Goal: Register for event/course

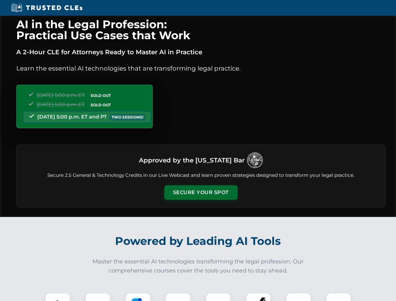
click at [201, 192] on button "Secure Your Spot" at bounding box center [200, 192] width 73 height 14
click at [58, 297] on img at bounding box center [58, 305] width 18 height 18
